Goal: Complete application form

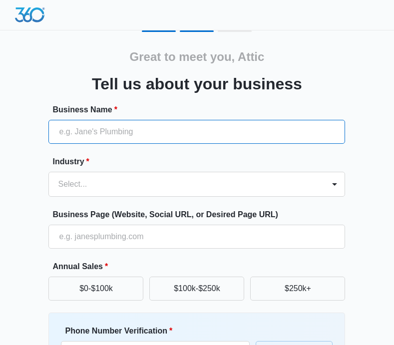
click at [114, 128] on input "Business Name *" at bounding box center [196, 132] width 296 height 24
click at [103, 133] on input "Business Name *" at bounding box center [196, 132] width 296 height 24
paste input "Attic Bros, Inc."
type input "Attic Bros, Inc."
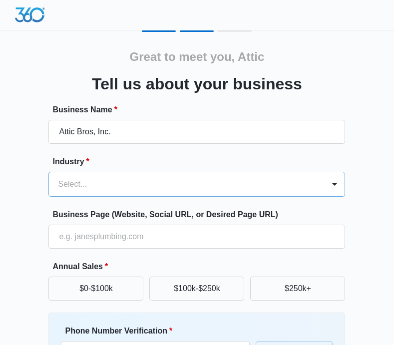
click at [86, 182] on div "Select..." at bounding box center [186, 184] width 275 height 24
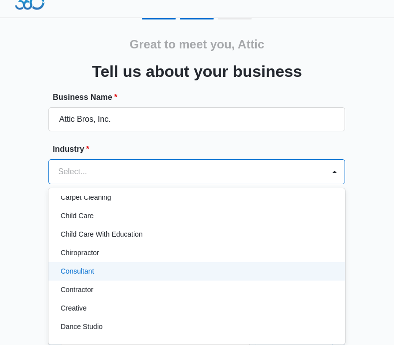
scroll to position [100, 0]
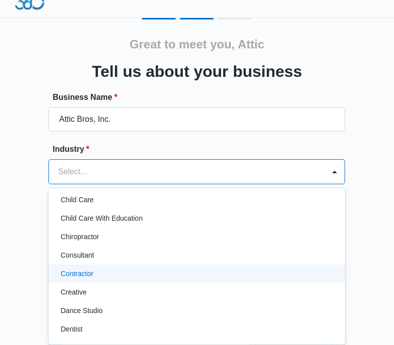
click at [91, 274] on p "Contractor" at bounding box center [76, 273] width 32 height 10
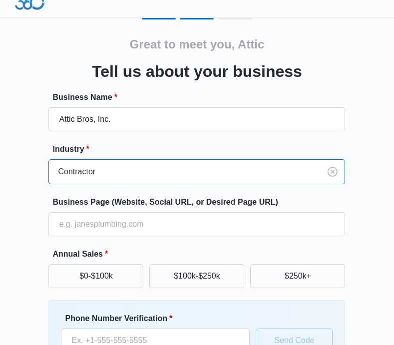
scroll to position [62, 0]
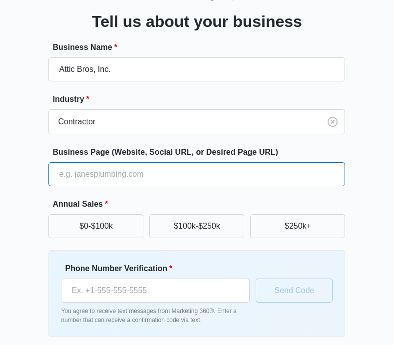
click at [109, 172] on input "Business Page (Website, Social URL, or Desired Page URL)" at bounding box center [196, 174] width 296 height 24
paste input "[URL][DOMAIN_NAME]"
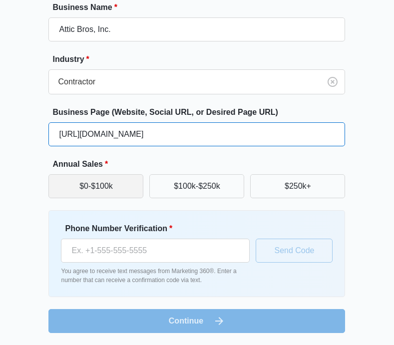
type input "[URL][DOMAIN_NAME]"
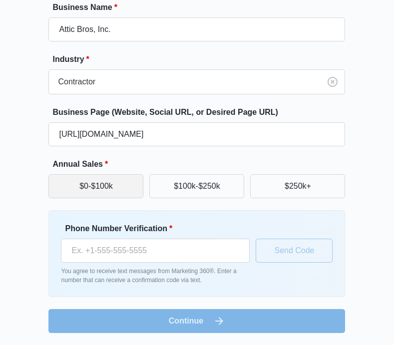
click at [110, 191] on button "$0-$100k" at bounding box center [95, 186] width 95 height 24
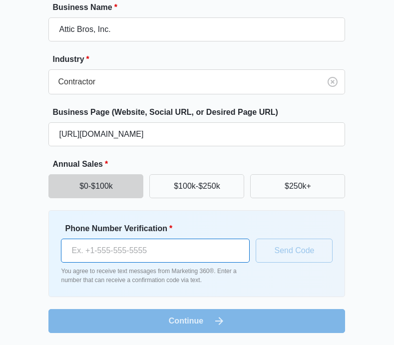
click at [153, 253] on input "Phone Number Verification *" at bounding box center [155, 250] width 189 height 24
click at [113, 254] on input "Phone Number Verification *" at bounding box center [155, 250] width 189 height 24
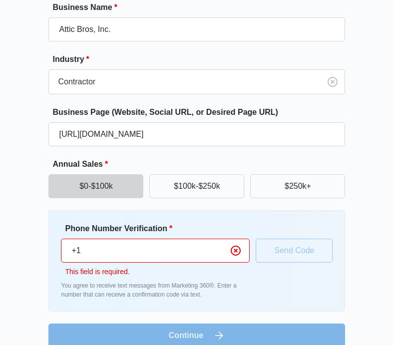
paste input "[PHONE_NUMBER]"
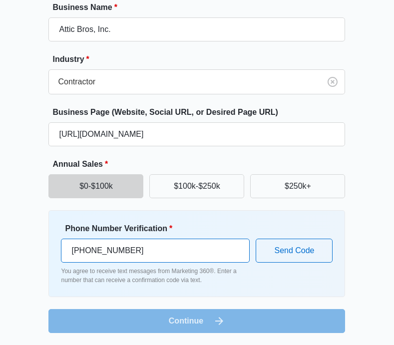
type input "[PHONE_NUMBER]"
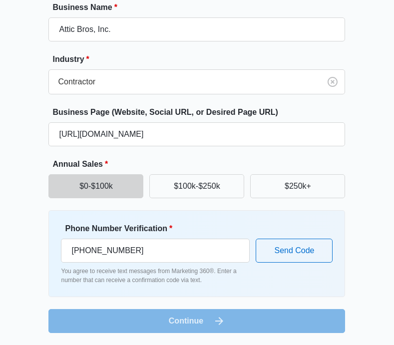
click at [174, 320] on form "Business Name * Attic Bros, Inc. Industry * Contractor Business Page (Website, …" at bounding box center [196, 166] width 296 height 331
